Goal: Task Accomplishment & Management: Use online tool/utility

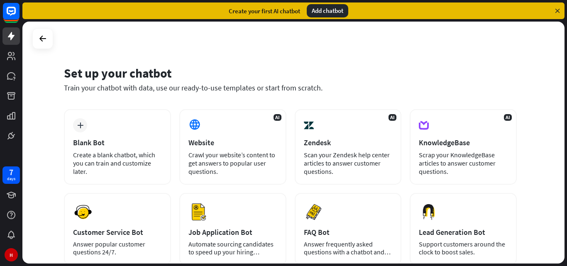
scroll to position [42, 0]
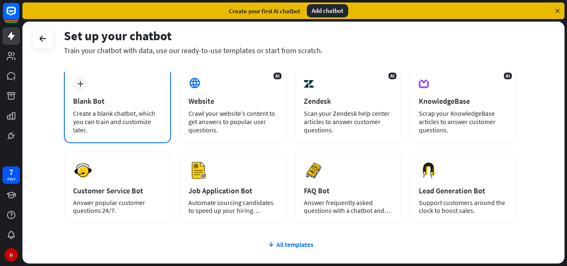
click at [88, 100] on div "Blank Bot" at bounding box center [117, 101] width 89 height 10
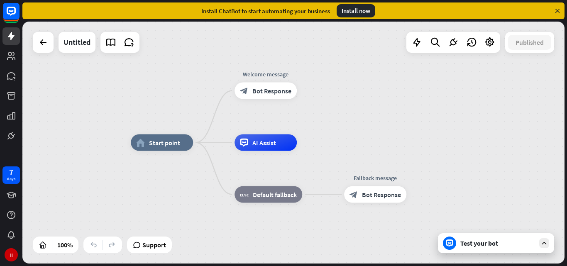
click at [559, 11] on icon at bounding box center [557, 10] width 7 height 7
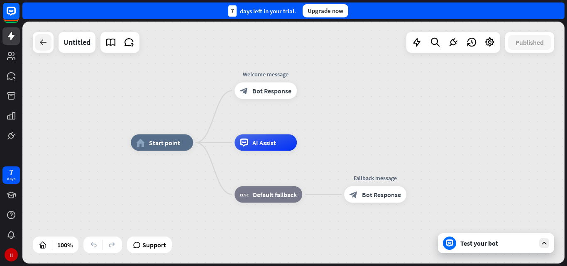
click at [42, 46] on icon at bounding box center [43, 42] width 10 height 10
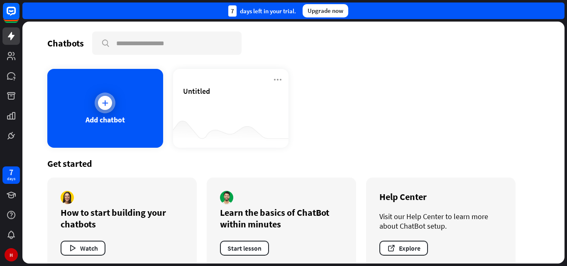
click at [112, 112] on div "Add chatbot" at bounding box center [105, 108] width 116 height 79
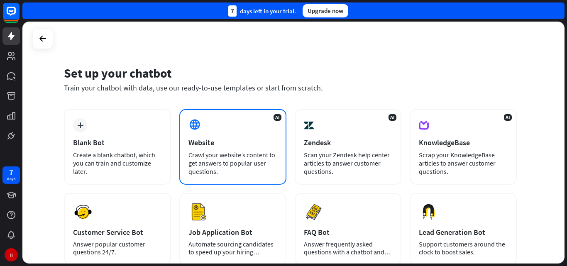
click at [207, 154] on div "Crawl your website’s content to get answers to popular user questions." at bounding box center [233, 163] width 89 height 25
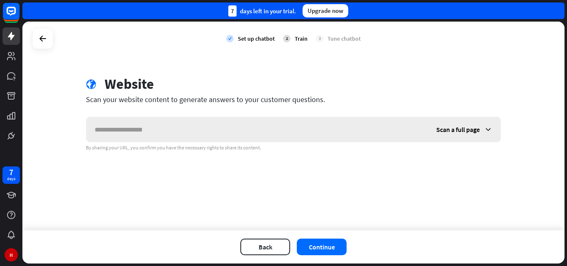
click at [223, 135] on input "text" at bounding box center [257, 129] width 342 height 25
click at [476, 130] on span "Scan a full page" at bounding box center [458, 129] width 44 height 8
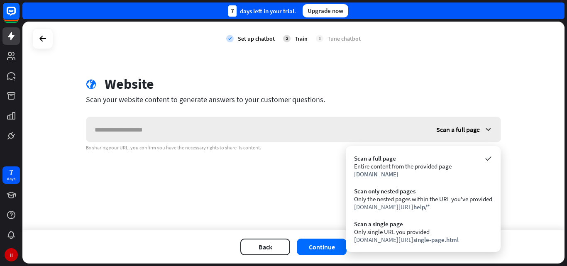
click at [476, 130] on span "Scan a full page" at bounding box center [458, 129] width 44 height 8
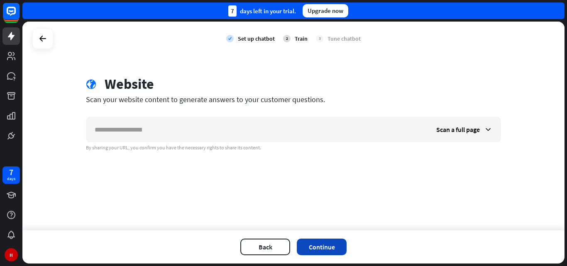
click at [340, 246] on button "Continue" at bounding box center [322, 247] width 50 height 17
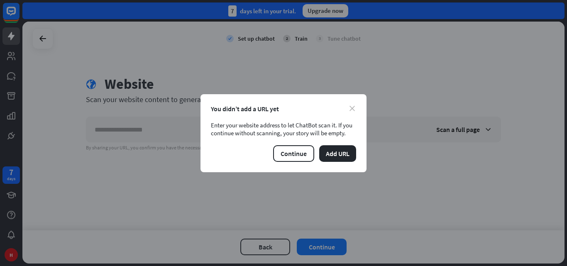
click at [353, 106] on icon "close" at bounding box center [352, 108] width 5 height 5
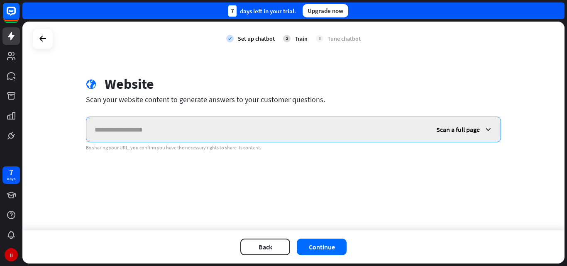
click at [226, 139] on input "text" at bounding box center [257, 129] width 342 height 25
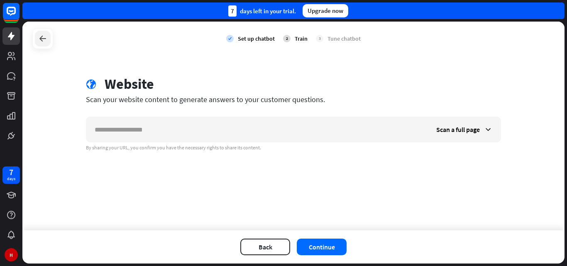
click at [43, 37] on icon at bounding box center [43, 39] width 10 height 10
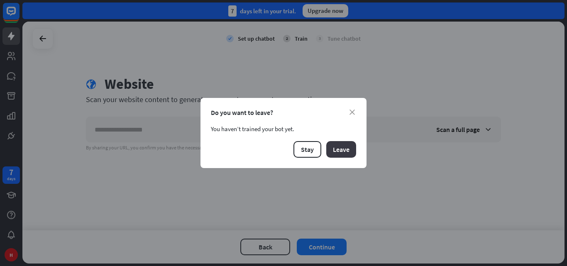
click at [339, 150] on button "Leave" at bounding box center [341, 149] width 30 height 17
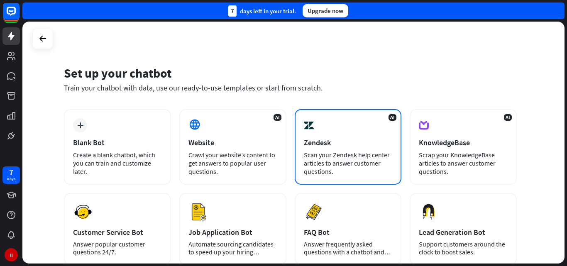
click at [339, 163] on div "Scan your Zendesk help center articles to answer customer questions." at bounding box center [348, 163] width 89 height 25
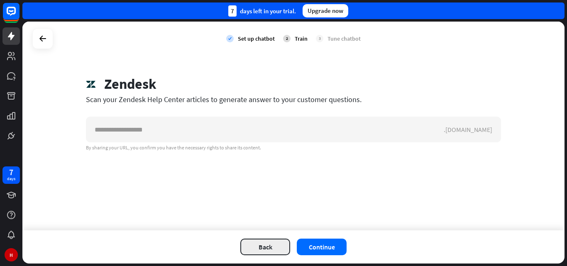
click at [273, 246] on button "Back" at bounding box center [265, 247] width 50 height 17
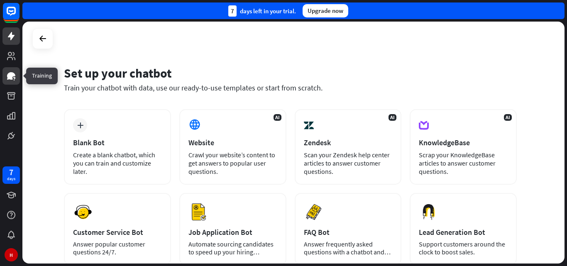
click at [12, 74] on icon at bounding box center [11, 75] width 8 height 7
